Goal: Information Seeking & Learning: Learn about a topic

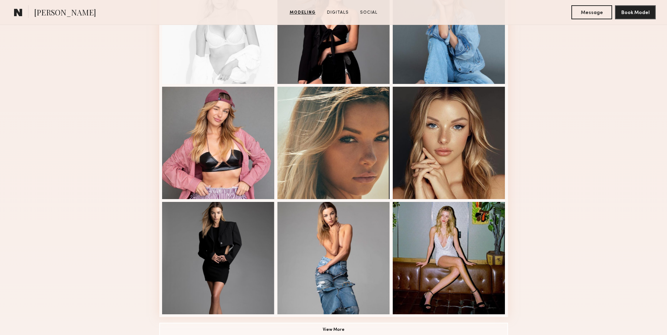
scroll to position [387, 0]
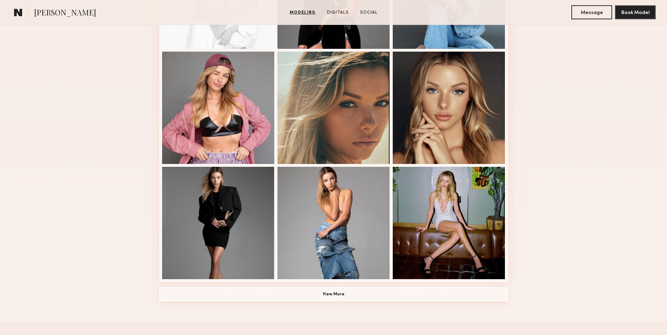
click at [439, 298] on button "View More" at bounding box center [333, 295] width 349 height 14
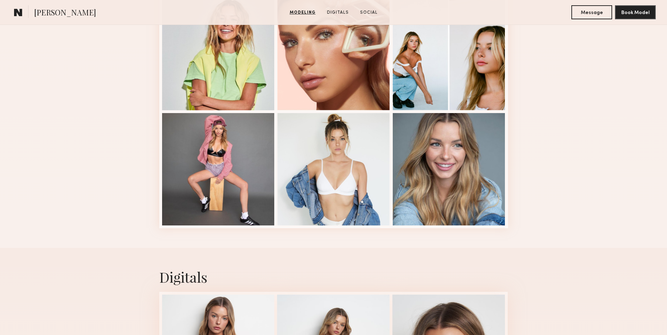
scroll to position [914, 0]
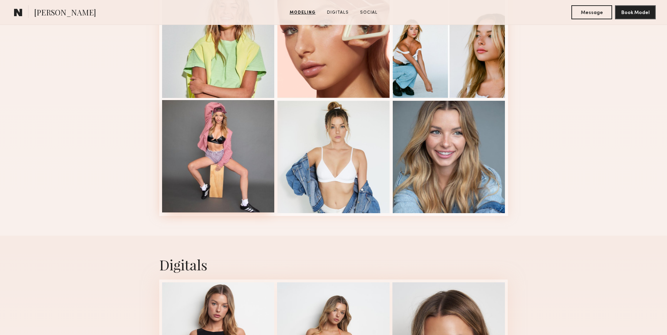
click at [250, 168] on div at bounding box center [218, 156] width 113 height 113
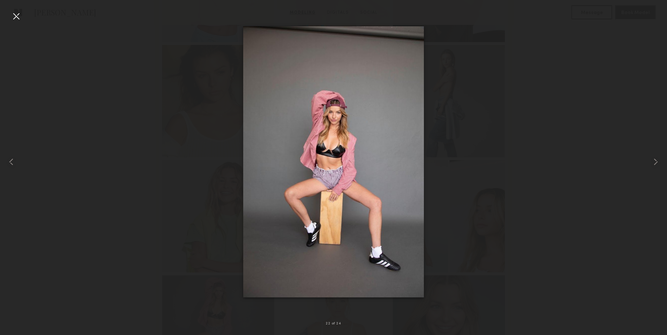
scroll to position [739, 0]
click at [20, 15] on div at bounding box center [16, 16] width 11 height 11
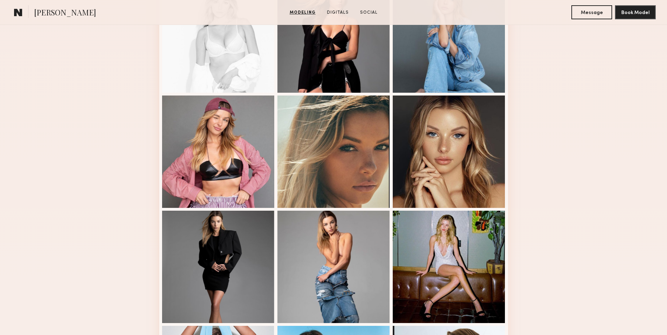
scroll to position [352, 0]
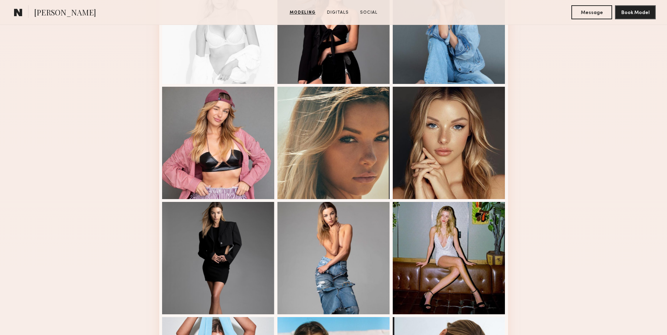
click at [593, 164] on div "Modeling Portfolio" at bounding box center [333, 303] width 667 height 989
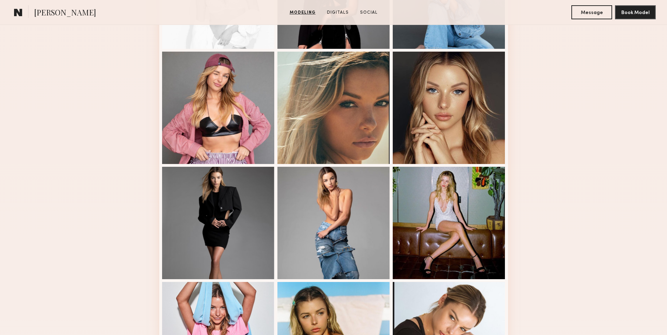
click at [593, 164] on div "Modeling Portfolio" at bounding box center [333, 268] width 667 height 989
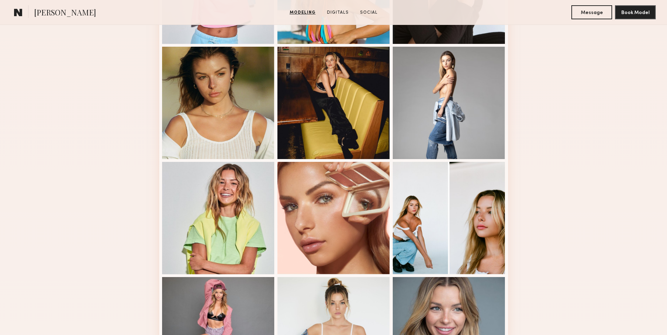
scroll to position [739, 0]
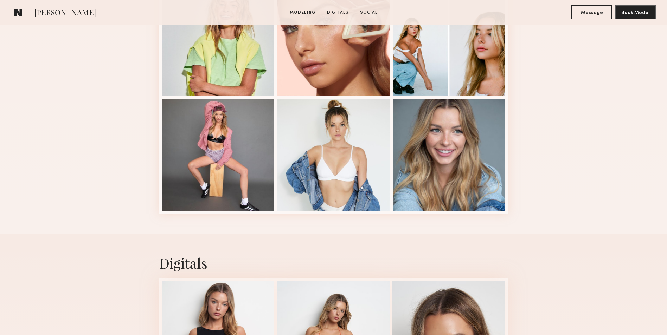
scroll to position [809, 0]
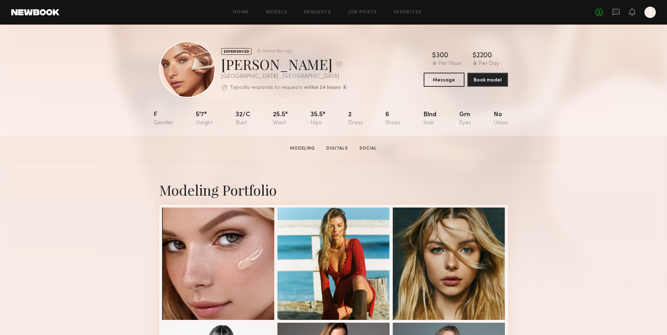
scroll to position [141, 0]
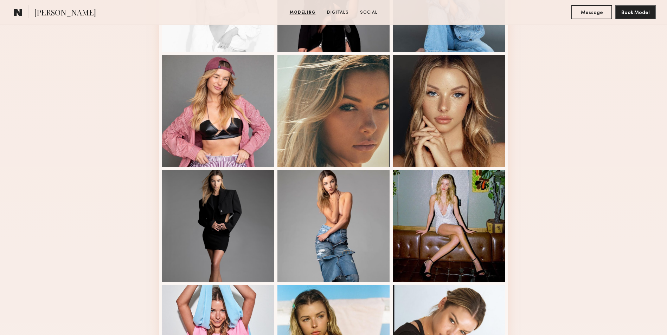
scroll to position [387, 0]
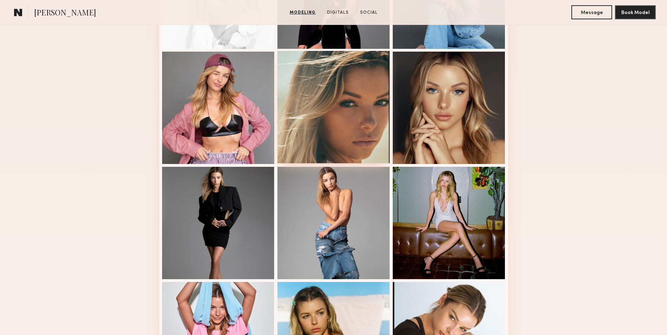
click at [353, 112] on div at bounding box center [333, 107] width 113 height 113
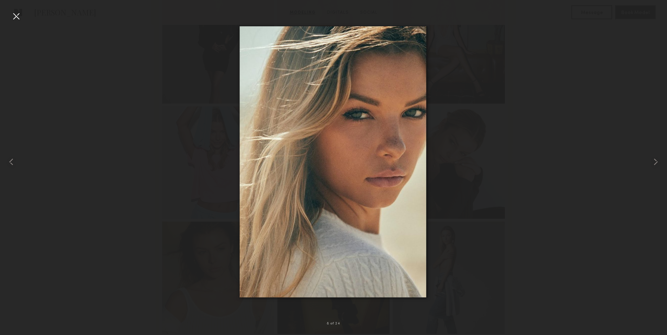
click at [15, 17] on div at bounding box center [16, 16] width 11 height 11
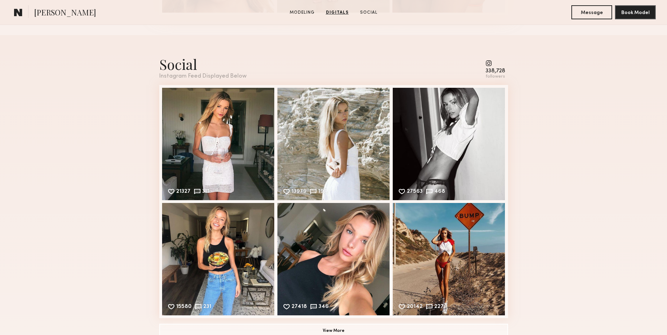
scroll to position [1583, 0]
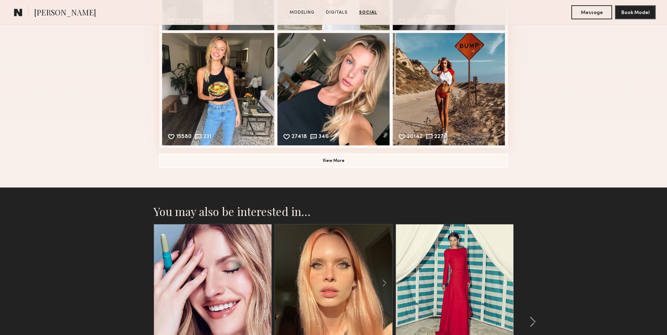
click at [569, 120] on div "Social Instagram Feed Displayed Below 338,728 followers 21327 311 Likes & comme…" at bounding box center [333, 26] width 667 height 323
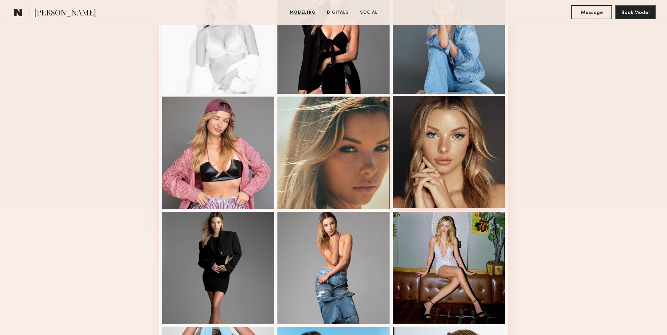
scroll to position [351, 0]
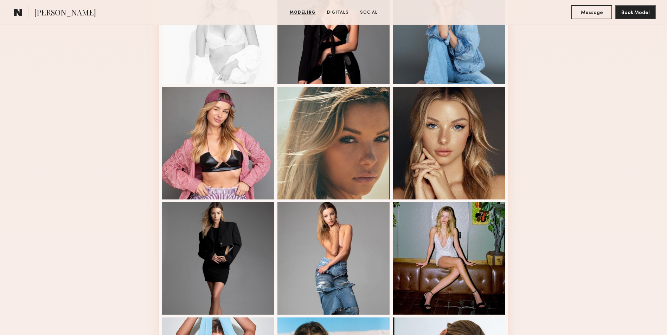
drag, startPoint x: 564, startPoint y: 228, endPoint x: 565, endPoint y: 252, distance: 24.3
click at [564, 228] on div "Modeling Portfolio" at bounding box center [333, 304] width 667 height 989
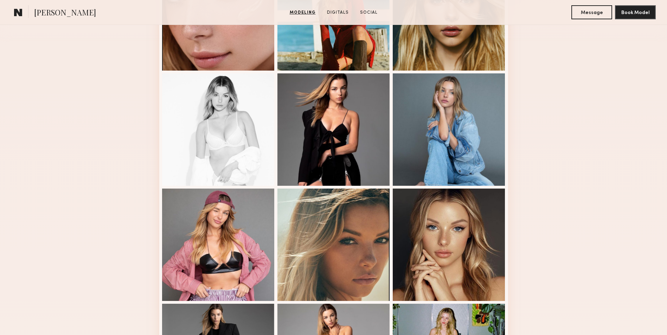
scroll to position [246, 0]
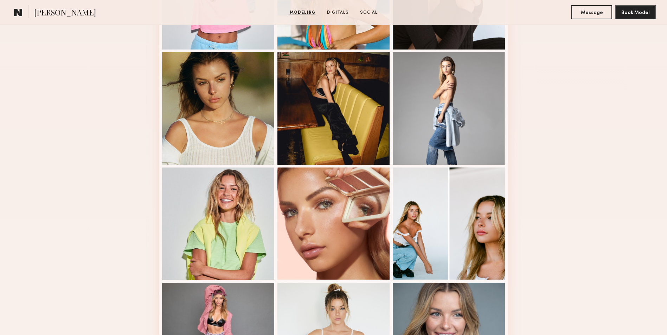
scroll to position [808, 0]
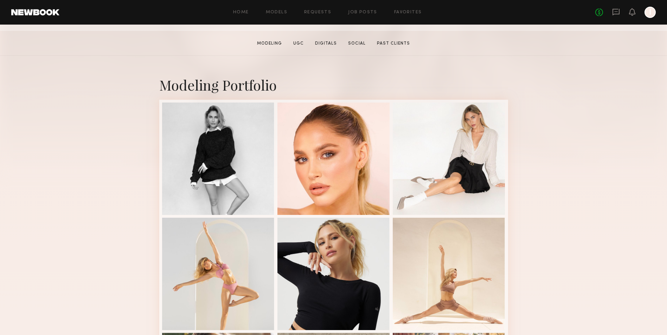
scroll to position [130, 0]
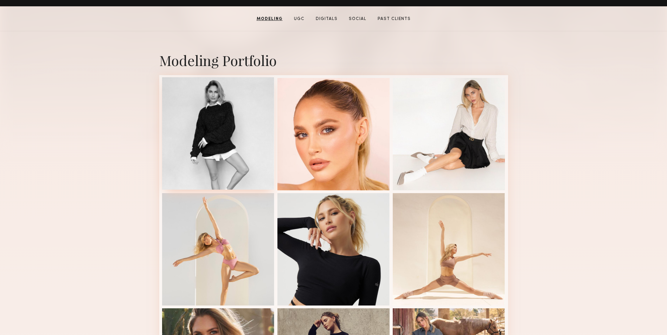
click at [228, 141] on div at bounding box center [218, 133] width 113 height 113
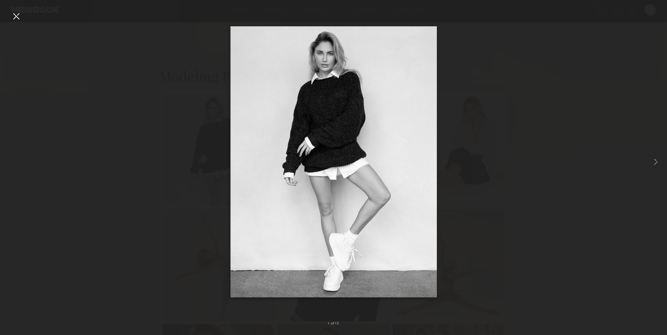
scroll to position [95, 0]
click at [19, 14] on div at bounding box center [16, 16] width 11 height 11
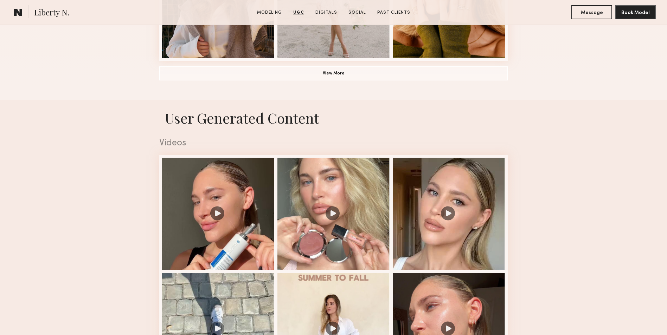
scroll to position [517, 0]
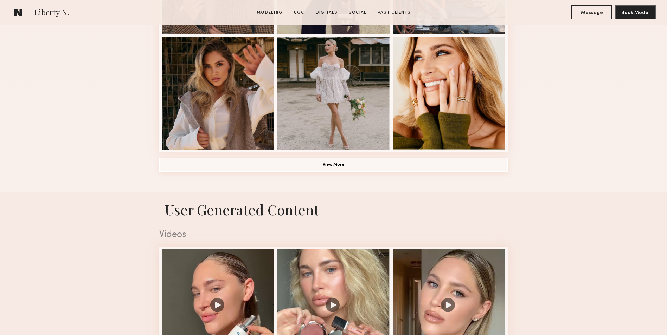
click at [383, 165] on button "View More" at bounding box center [333, 165] width 349 height 14
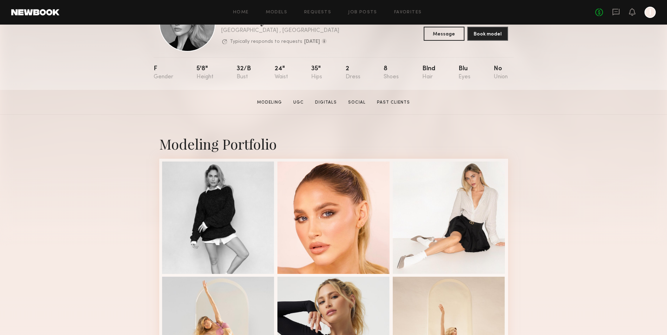
scroll to position [70, 0]
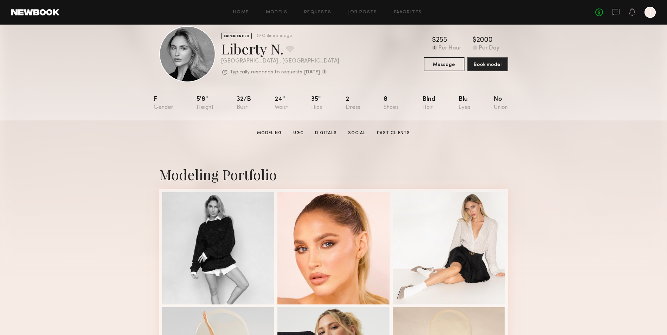
scroll to position [0, 0]
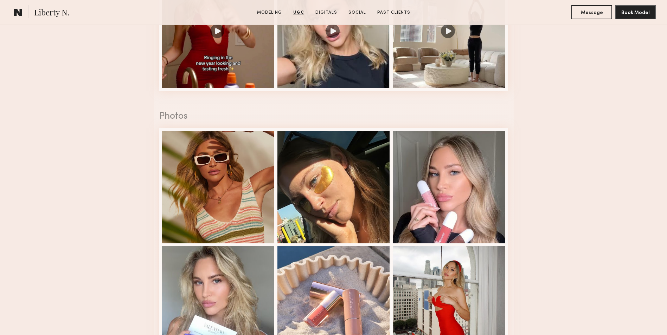
scroll to position [1583, 0]
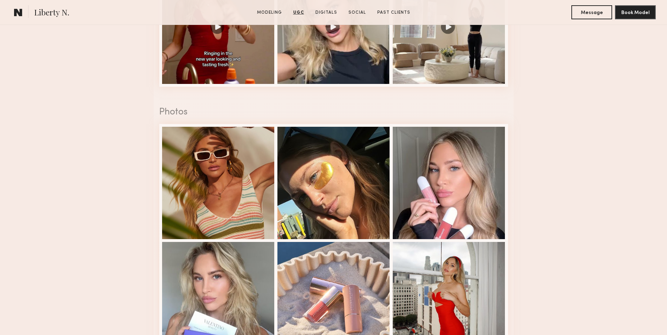
click at [558, 138] on nb-model-profile-ugc-container "User Generated Content Videos 1 of 12 Photos 1 of 9" at bounding box center [333, 29] width 667 height 922
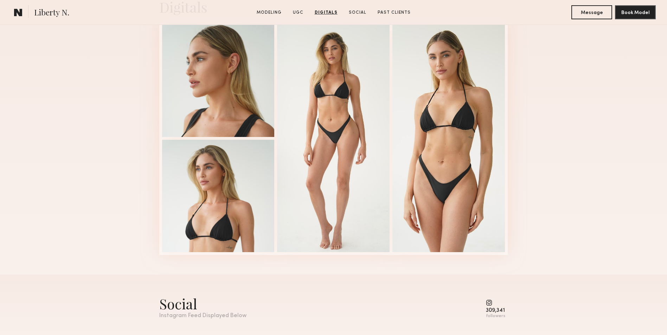
scroll to position [2216, 0]
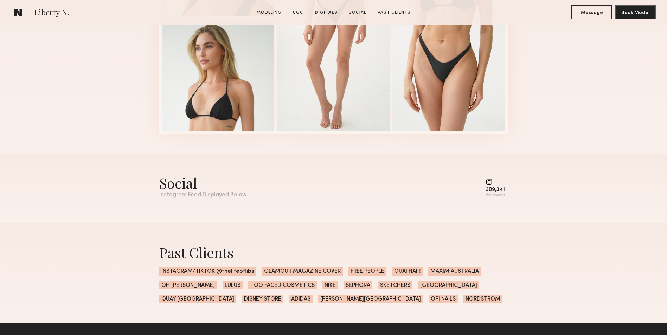
click at [490, 193] on div "309,341" at bounding box center [495, 189] width 19 height 5
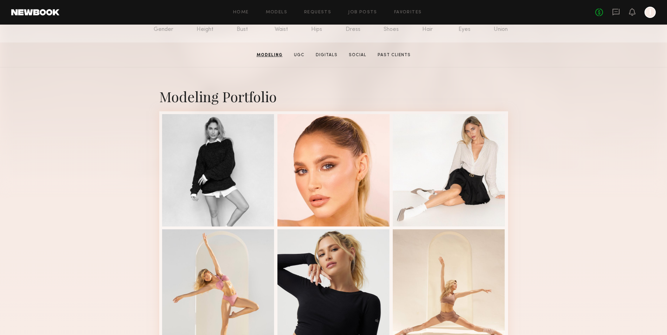
scroll to position [0, 0]
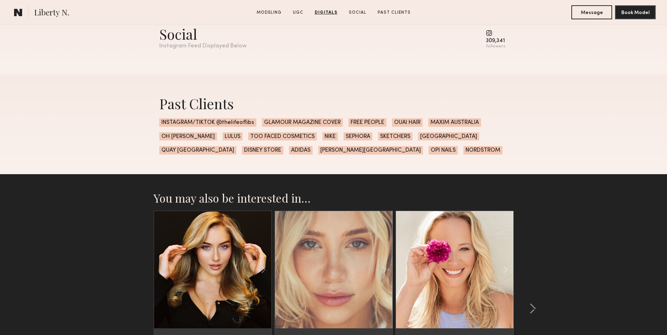
scroll to position [2496, 0]
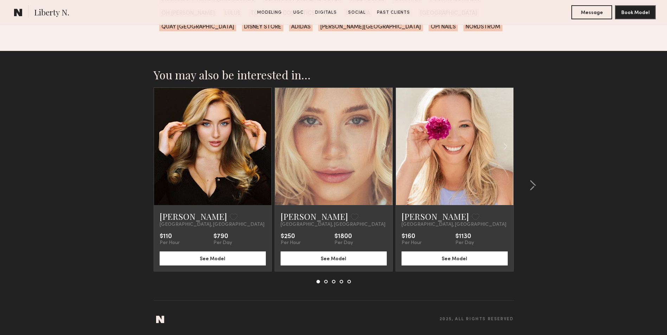
drag, startPoint x: 334, startPoint y: 127, endPoint x: 456, endPoint y: 45, distance: 147.4
click at [456, 45] on div "Past Clients INSTAGRAM/TIKTOK @thelifeoflibs GLAMOUR MAGAZINE COVER FREE PEOPLE…" at bounding box center [334, 1] width 360 height 100
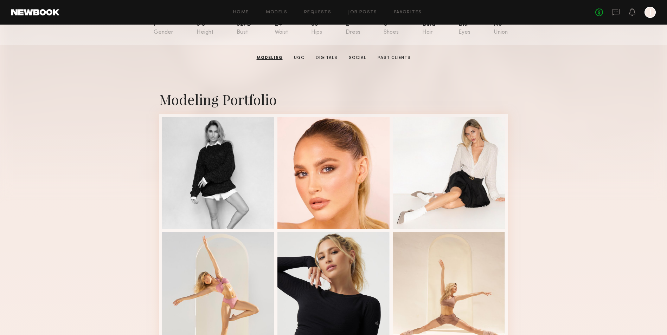
scroll to position [0, 0]
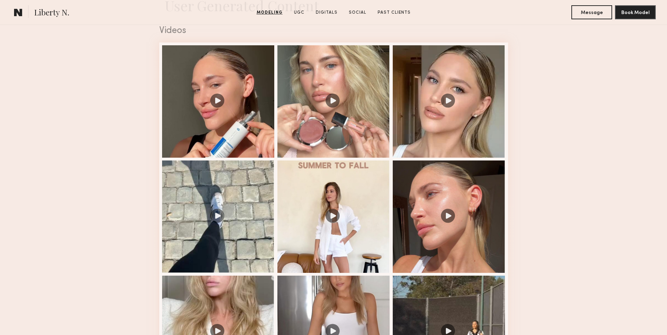
scroll to position [1196, 0]
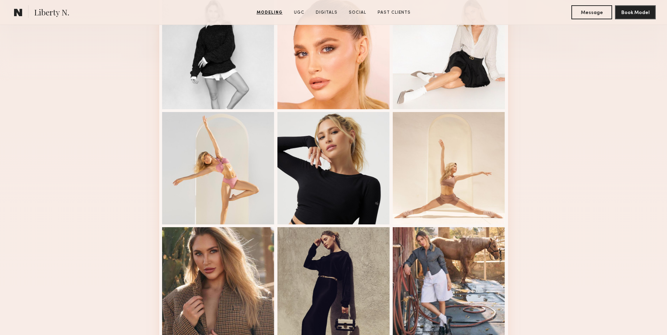
scroll to position [0, 0]
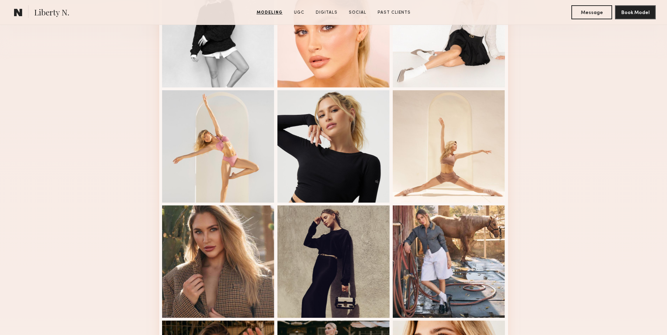
scroll to position [352, 0]
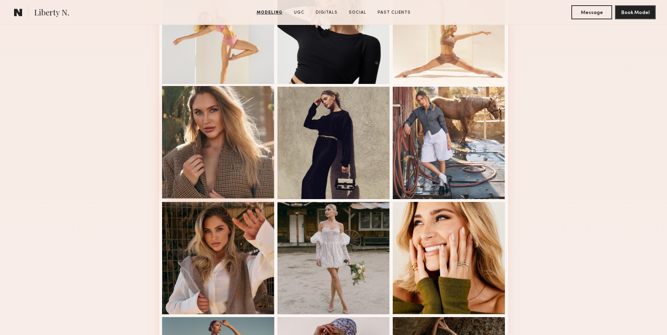
click at [249, 146] on div at bounding box center [218, 142] width 113 height 113
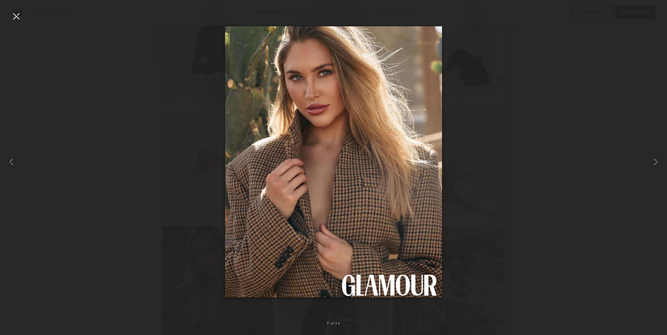
scroll to position [176, 0]
click at [13, 15] on div at bounding box center [16, 16] width 11 height 11
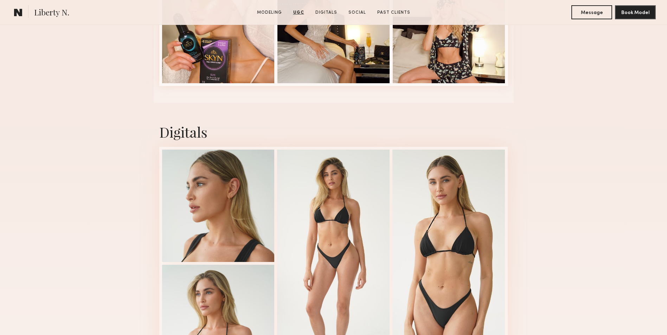
scroll to position [2180, 0]
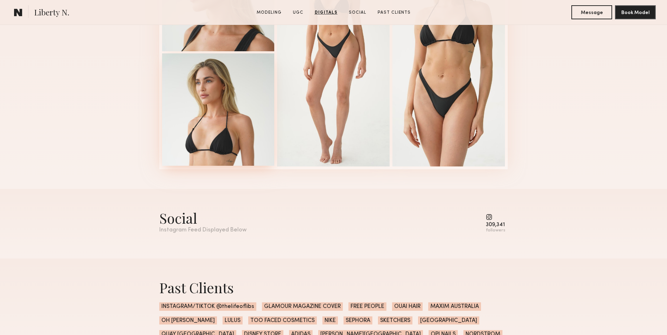
click at [217, 105] on div at bounding box center [218, 109] width 113 height 113
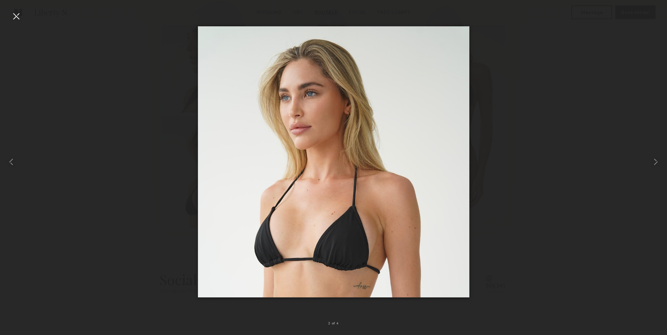
scroll to position [2110, 0]
click at [16, 17] on div at bounding box center [16, 16] width 11 height 11
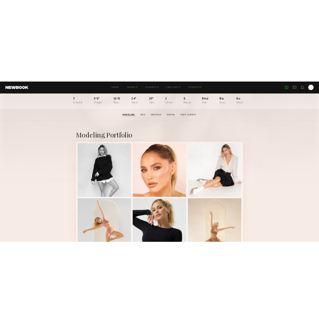
scroll to position [0, 0]
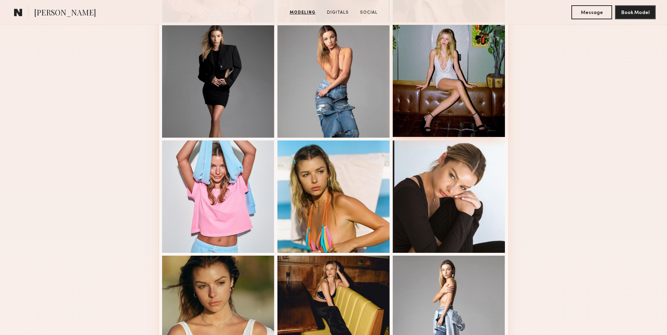
scroll to position [457, 0]
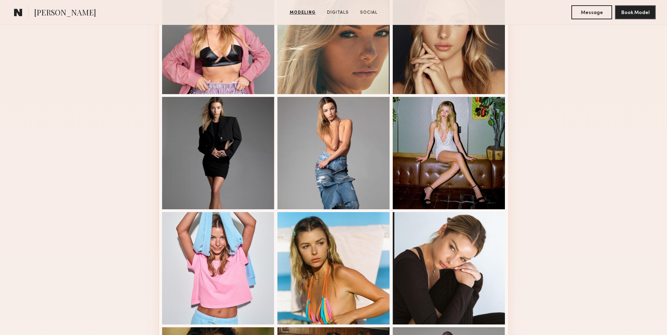
click at [644, 200] on div "Modeling Portfolio" at bounding box center [333, 198] width 667 height 989
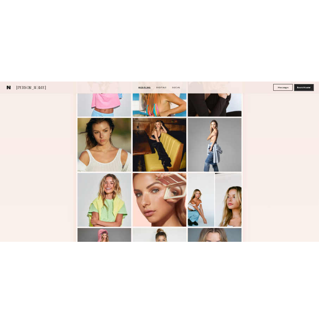
scroll to position [739, 0]
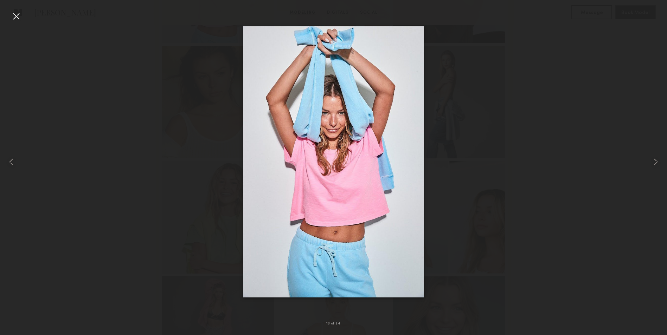
click at [16, 13] on div at bounding box center [16, 16] width 11 height 11
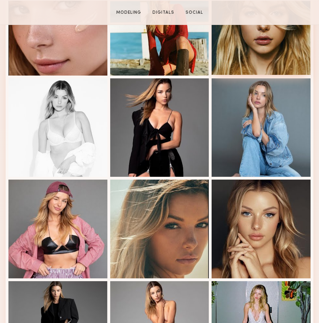
scroll to position [317, 0]
